Goal: Task Accomplishment & Management: Complete application form

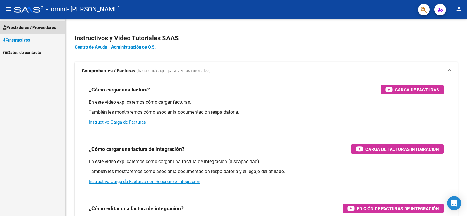
click at [44, 26] on span "Prestadores / Proveedores" at bounding box center [29, 27] width 53 height 6
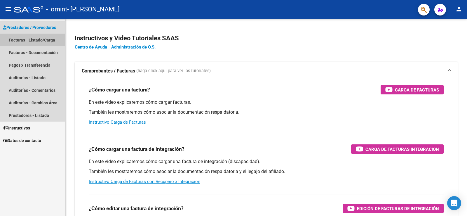
click at [23, 39] on link "Facturas - Listado/Carga" at bounding box center [32, 40] width 65 height 13
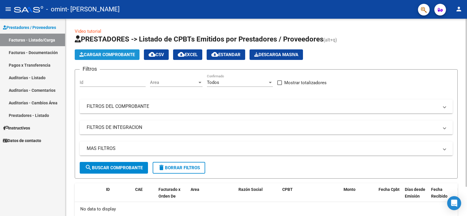
click at [110, 57] on button "Cargar Comprobante" at bounding box center [107, 54] width 65 height 11
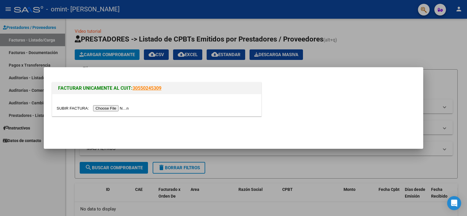
click at [100, 53] on div at bounding box center [233, 108] width 467 height 216
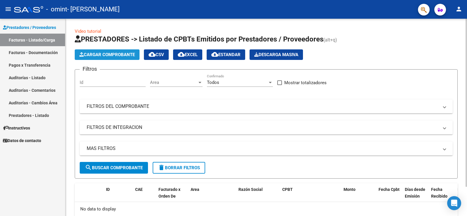
click at [107, 55] on span "Cargar Comprobante" at bounding box center [106, 54] width 55 height 5
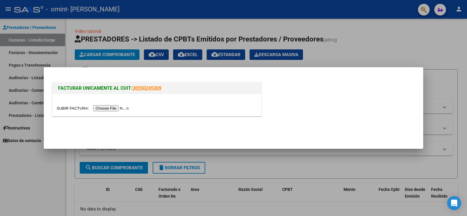
click at [121, 107] on input "file" at bounding box center [94, 108] width 74 height 6
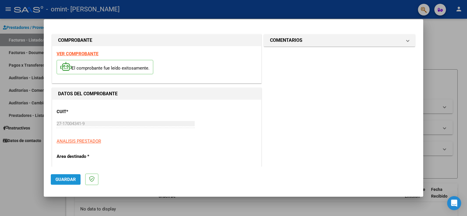
click at [71, 177] on span "Guardar" at bounding box center [65, 179] width 20 height 5
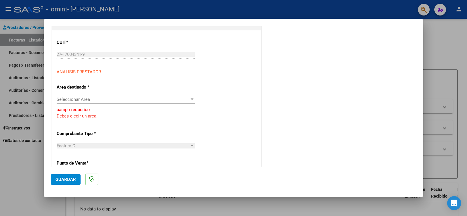
click at [191, 100] on div at bounding box center [192, 98] width 3 height 1
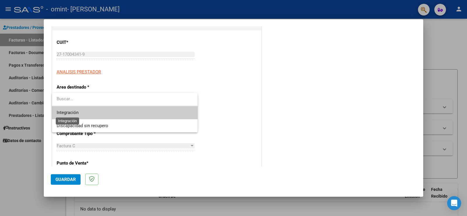
click at [75, 112] on span "Integración" at bounding box center [68, 112] width 22 height 5
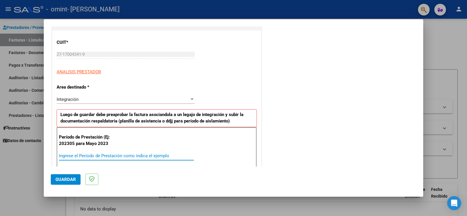
click at [81, 154] on input "Ingrese el Período de Prestación como indica el ejemplo" at bounding box center [126, 155] width 135 height 5
type input "202506"
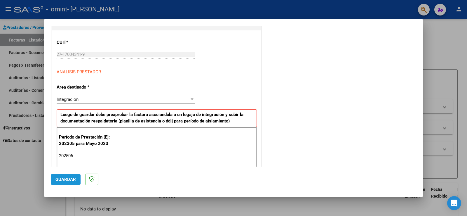
click at [67, 175] on button "Guardar" at bounding box center [66, 179] width 30 height 11
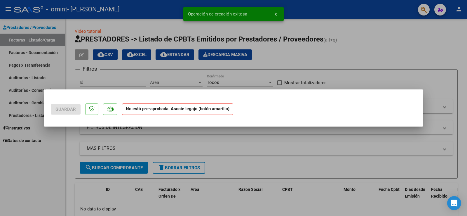
scroll to position [0, 0]
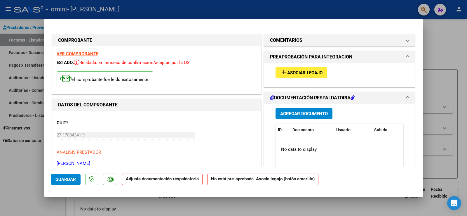
click at [315, 112] on span "Agregar Documento" at bounding box center [304, 113] width 48 height 5
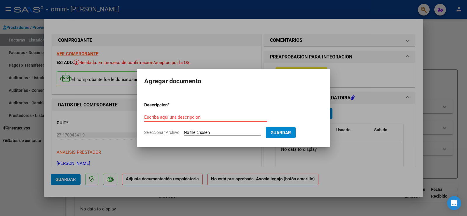
click at [203, 130] on input "Seleccionar Archivo" at bounding box center [222, 133] width 77 height 6
type input "C:\fakepath\PLANILLA [PERSON_NAME] COLEGIO [DATE].pdf"
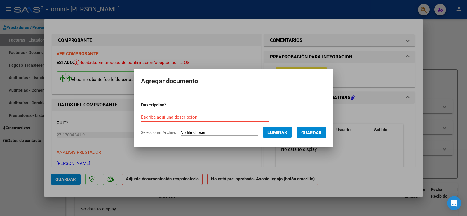
click at [162, 117] on input "Escriba aquí una descripcion" at bounding box center [205, 116] width 128 height 5
type input "PLANILLA DE ASISTENCIA COLEGIO [DATE]"
click at [322, 133] on span "Guardar" at bounding box center [311, 132] width 20 height 5
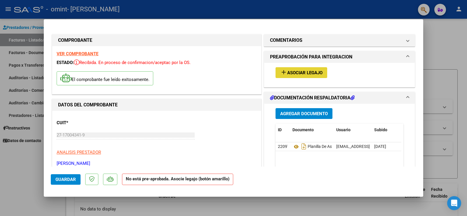
click at [297, 70] on span "add Asociar Legajo" at bounding box center [301, 72] width 42 height 5
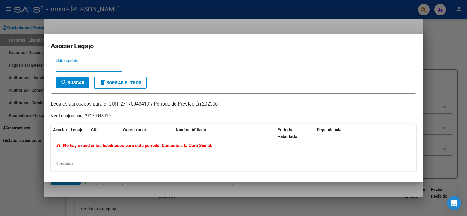
click at [60, 68] on input "CUIL / Apellido" at bounding box center [89, 66] width 66 height 5
click at [71, 83] on span "search Buscar" at bounding box center [72, 82] width 24 height 5
click at [74, 82] on span "search Buscar" at bounding box center [72, 82] width 24 height 5
click at [108, 66] on input "[PERSON_NAME]" at bounding box center [89, 66] width 66 height 5
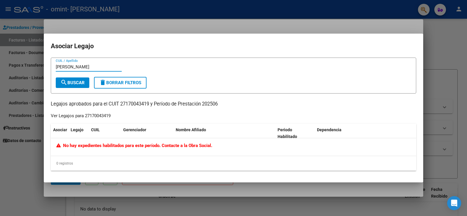
type input "[PERSON_NAME]"
click at [67, 83] on span "search Buscar" at bounding box center [72, 82] width 24 height 5
click at [101, 130] on div "CUIL" at bounding box center [104, 129] width 27 height 7
click at [71, 81] on span "search Buscar" at bounding box center [72, 82] width 24 height 5
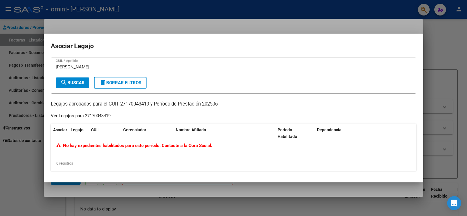
click at [61, 130] on span "Asociar" at bounding box center [60, 129] width 14 height 5
click at [95, 131] on span "CUIL" at bounding box center [95, 129] width 9 height 5
click at [134, 131] on span "Gerenciador" at bounding box center [134, 129] width 23 height 5
click at [116, 147] on span "No hay expedientes habilitados para este período. Contacte a la Obra Social." at bounding box center [134, 145] width 156 height 5
